Goal: Transaction & Acquisition: Purchase product/service

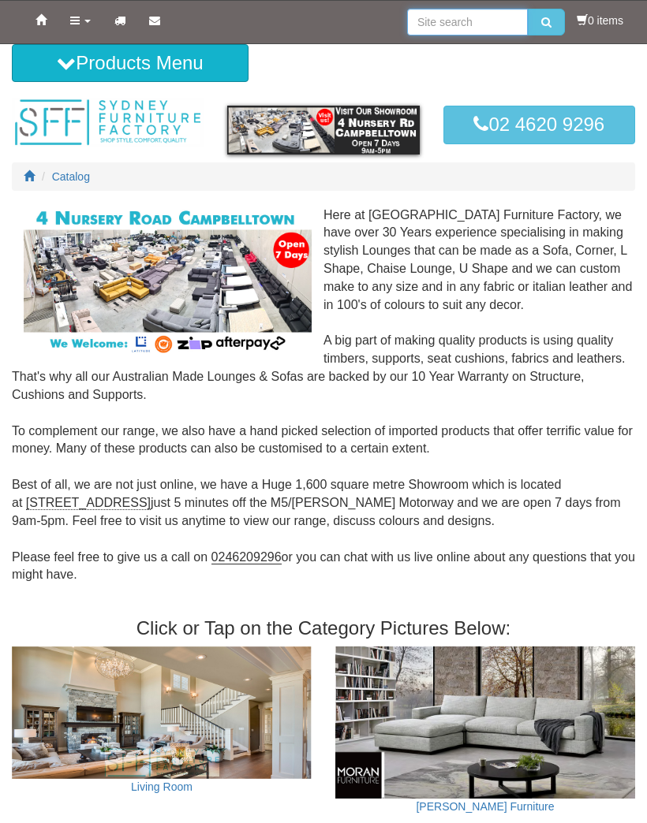
click at [427, 22] on input "search" at bounding box center [467, 22] width 121 height 27
type input "Coffee table"
click at [542, 22] on button "submit" at bounding box center [546, 22] width 37 height 27
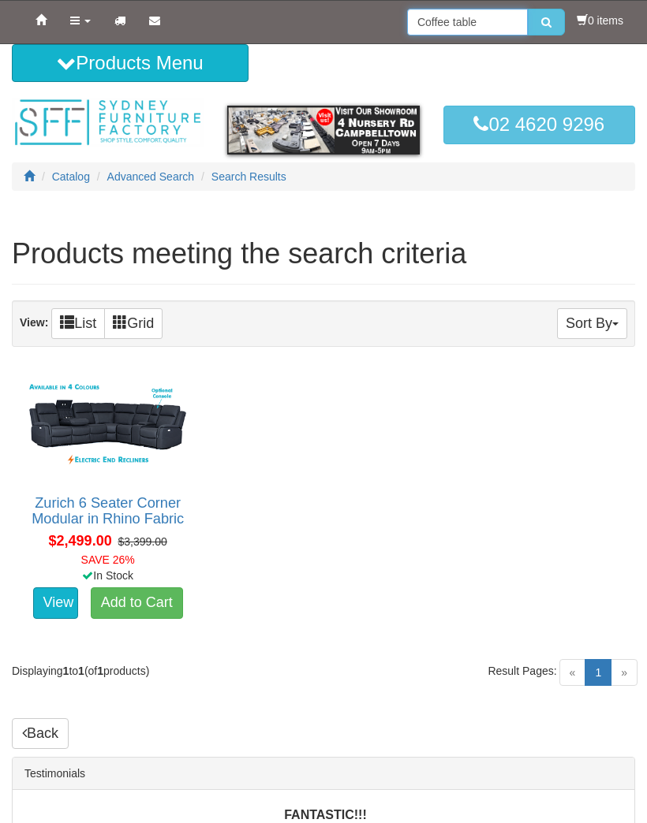
click at [472, 31] on input "Coffee table" at bounding box center [467, 22] width 121 height 27
click at [65, 76] on button "Products Menu" at bounding box center [130, 63] width 237 height 38
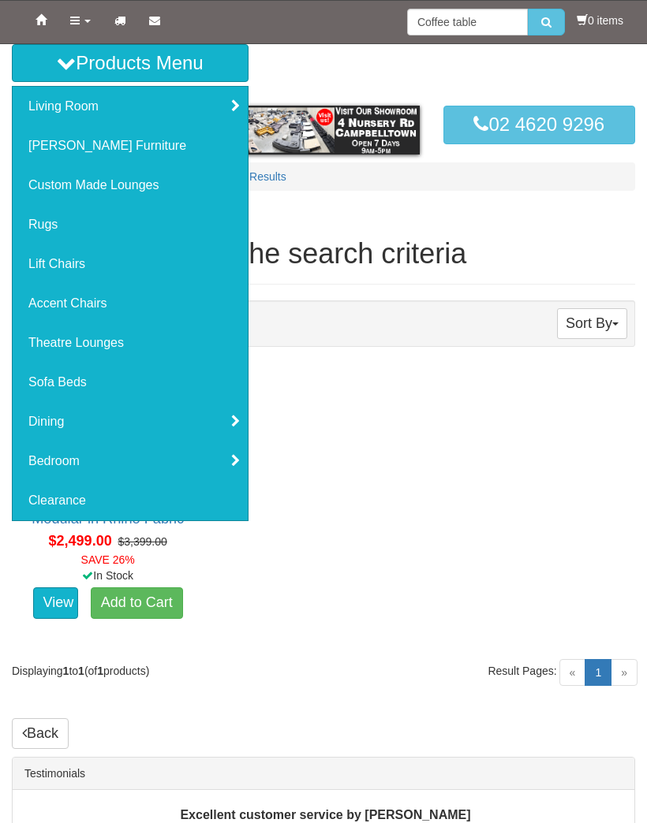
click at [226, 118] on link "Living Room" at bounding box center [130, 106] width 235 height 39
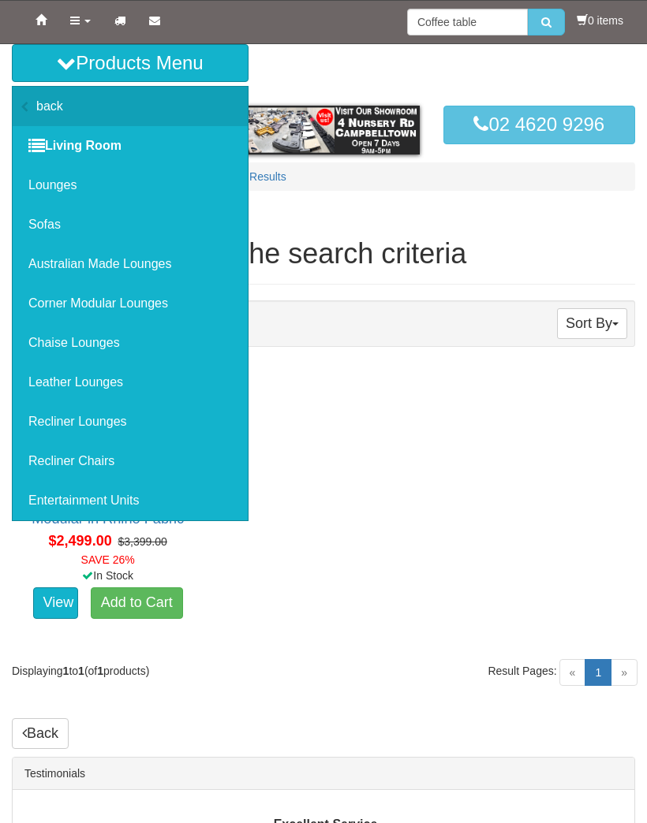
click at [129, 510] on link "Entertainment Units" at bounding box center [130, 500] width 235 height 39
